Goal: Book appointment/travel/reservation

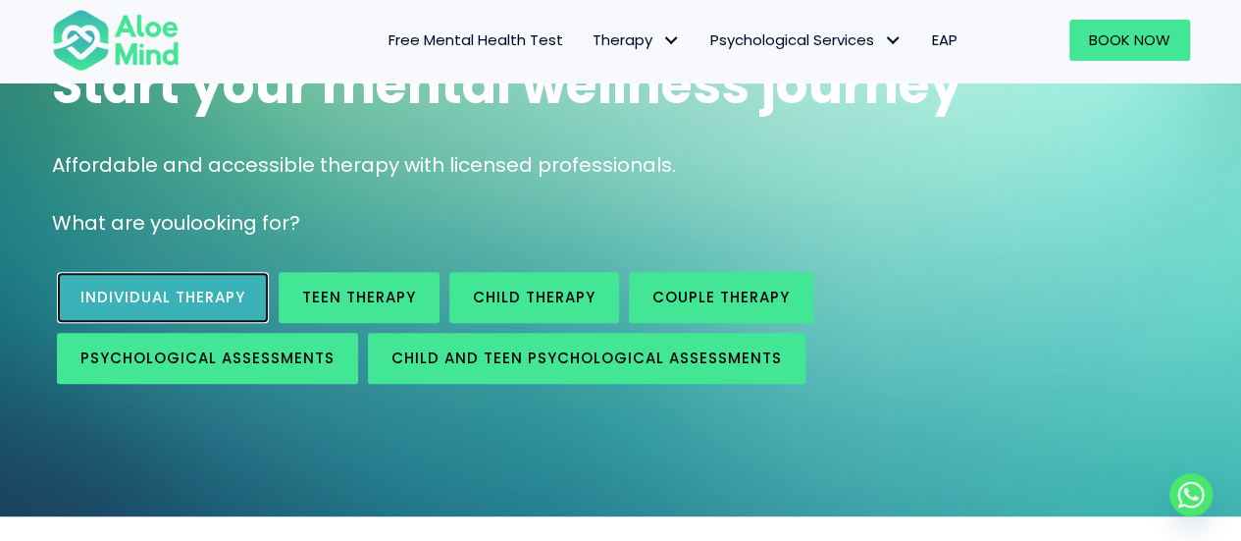
click at [179, 292] on span "Individual therapy" at bounding box center [162, 296] width 165 height 21
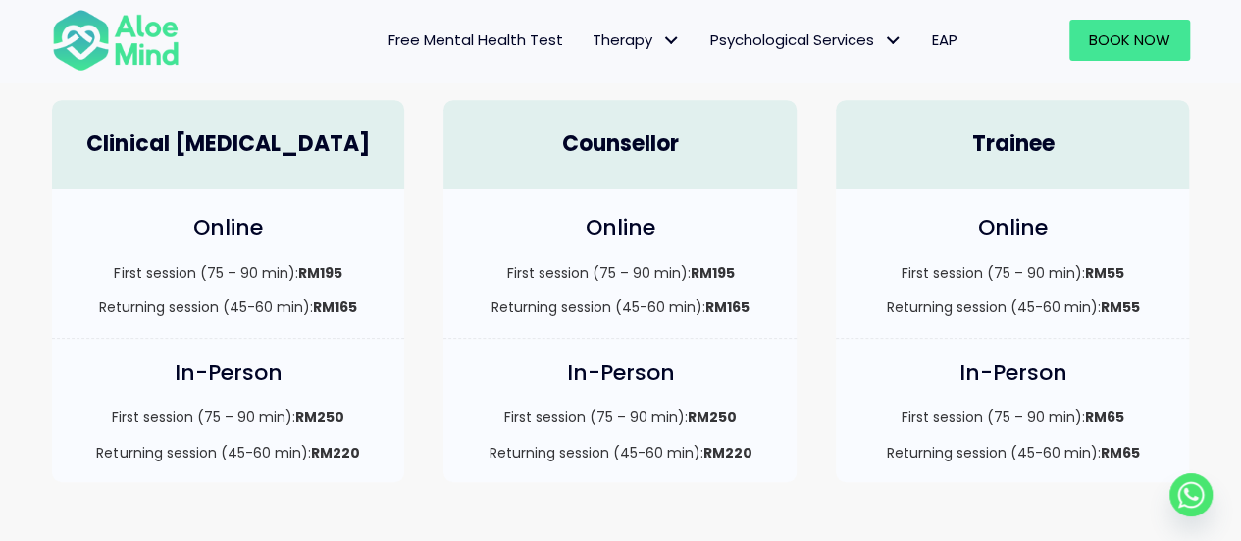
scroll to position [687, 0]
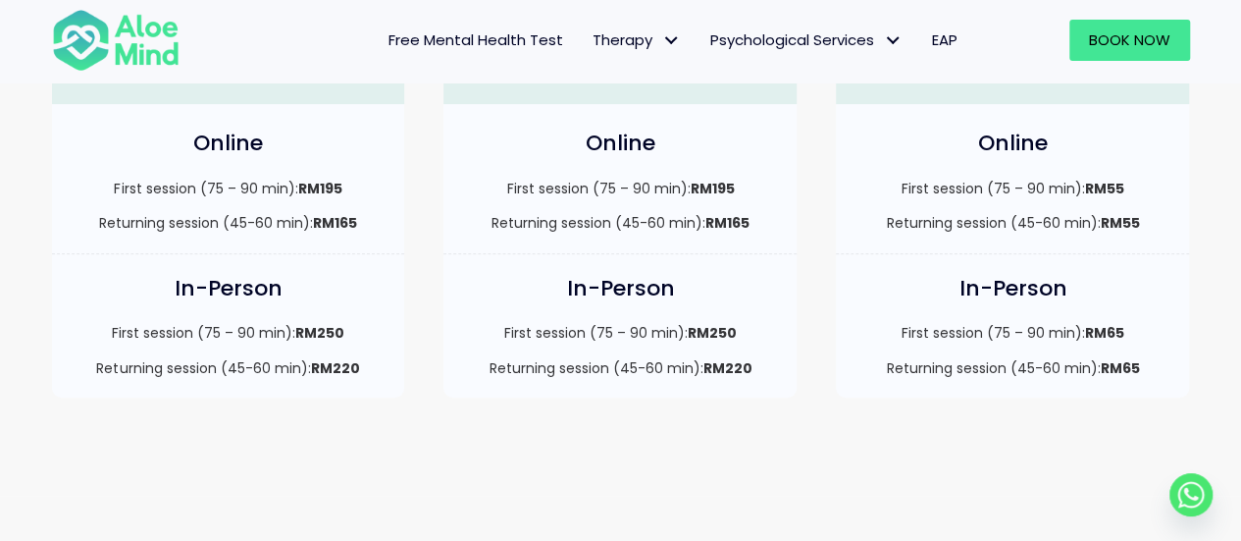
click at [304, 317] on div "In-Person First session (75 – 90 min): RM250 Returning session (45-60 min): RM2…" at bounding box center [228, 325] width 353 height 143
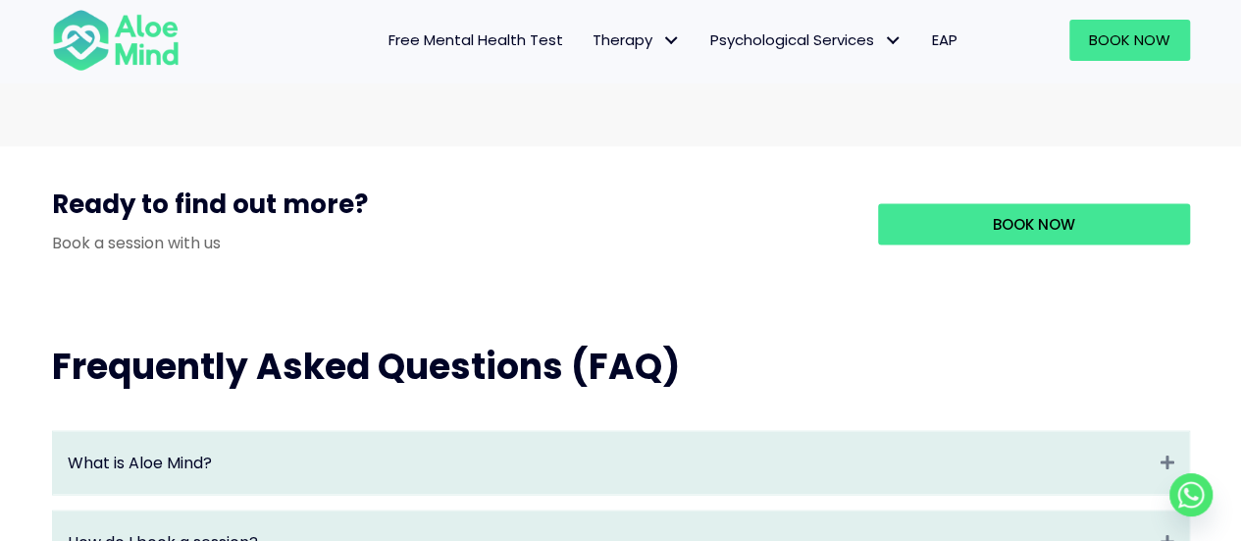
scroll to position [1766, 0]
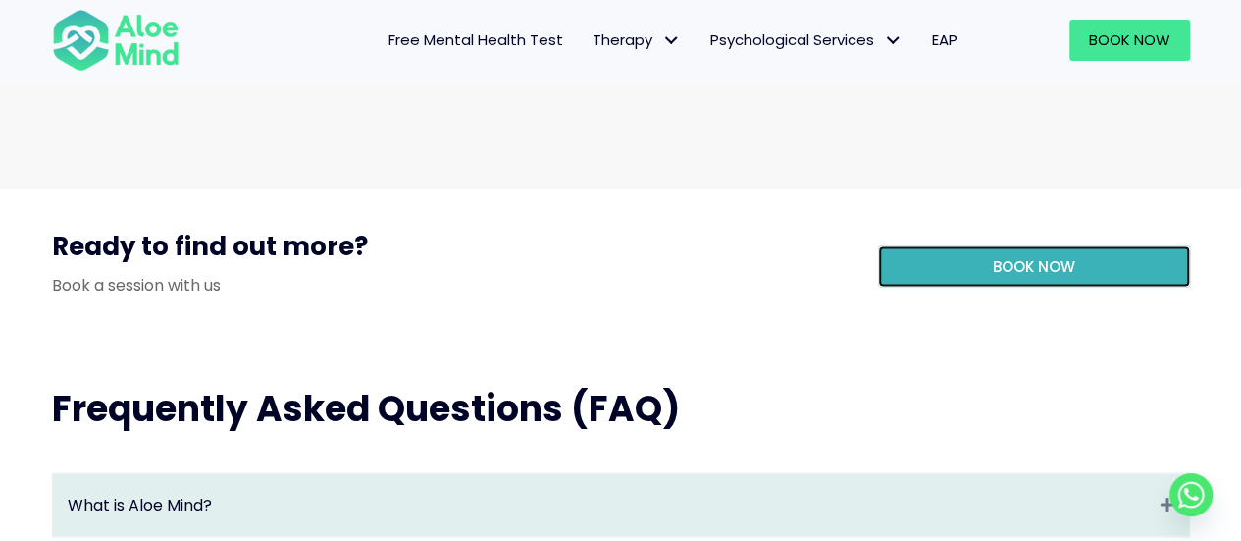
click at [1075, 286] on link "Book Now" at bounding box center [1034, 265] width 312 height 41
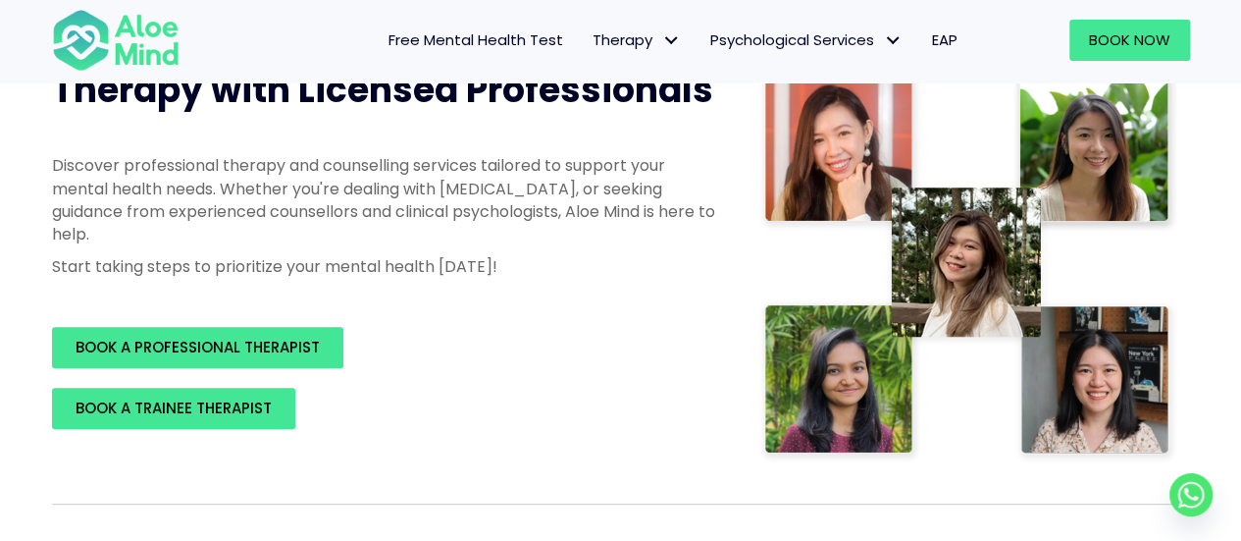
scroll to position [294, 0]
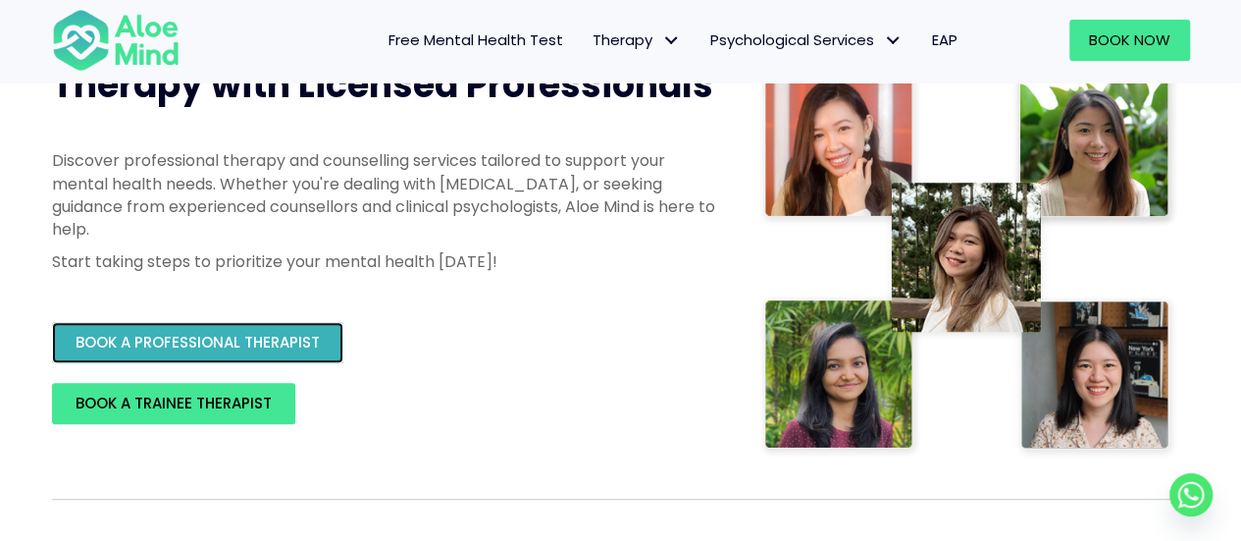
click at [263, 354] on link "BOOK A PROFESSIONAL THERAPIST" at bounding box center [197, 342] width 291 height 41
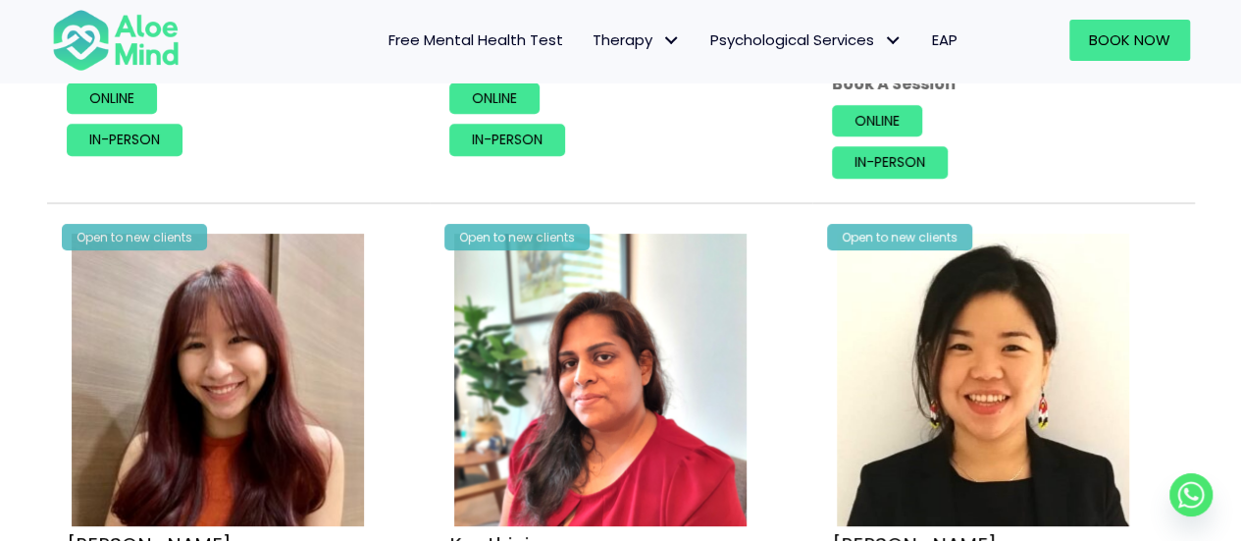
scroll to position [3924, 0]
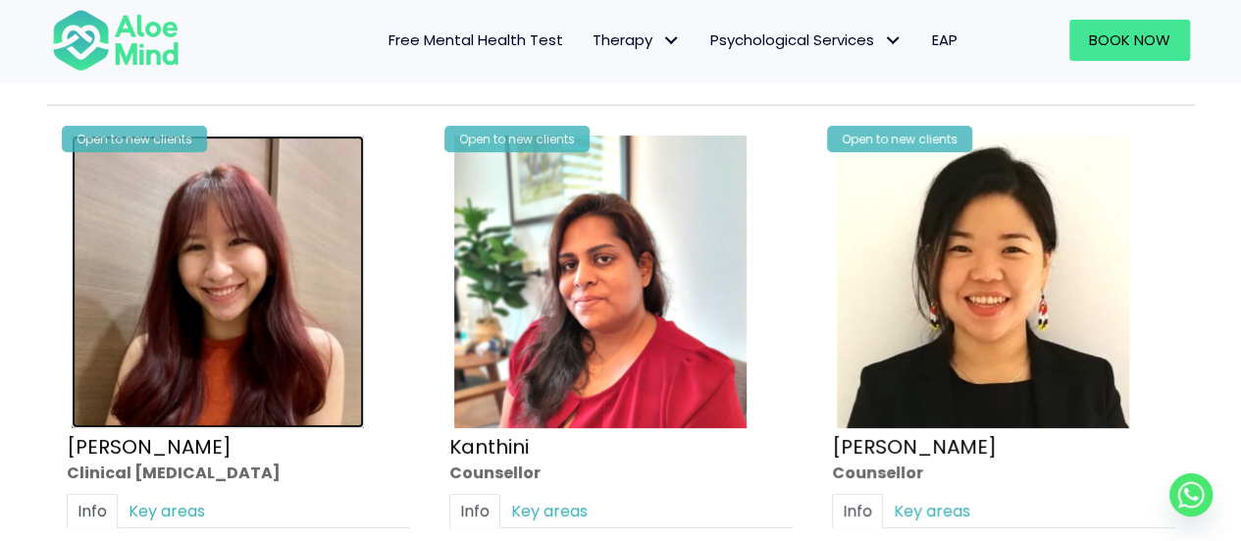
click at [269, 327] on img at bounding box center [218, 281] width 292 height 292
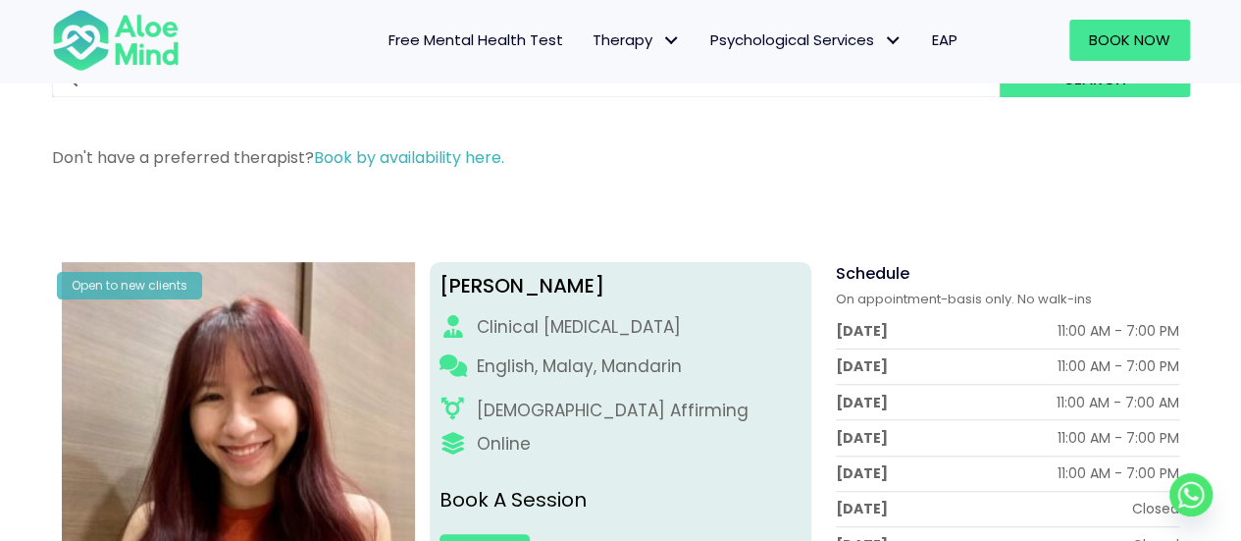
scroll to position [196, 0]
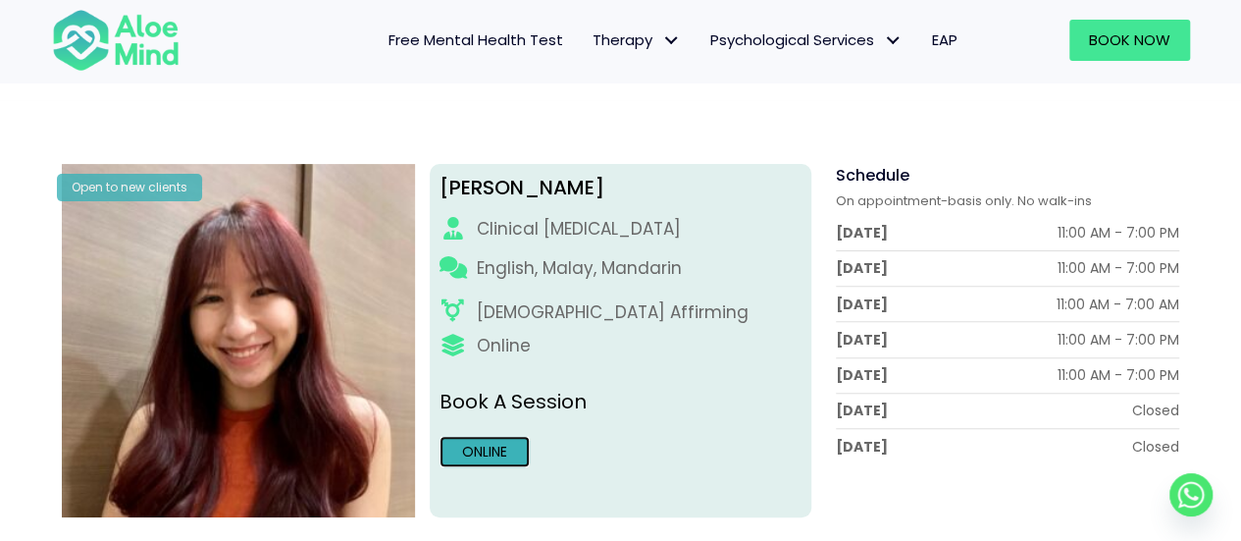
click at [497, 461] on link "Online" at bounding box center [484, 451] width 90 height 31
